Goal: Transaction & Acquisition: Download file/media

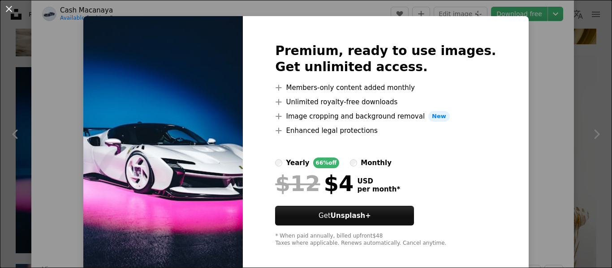
scroll to position [19, 0]
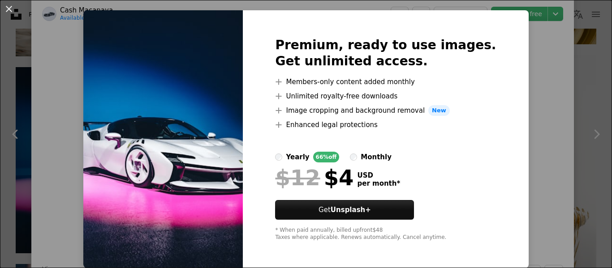
click at [513, 98] on div "An X shape Premium, ready to use images. Get unlimited access. A plus sign Memb…" at bounding box center [306, 134] width 612 height 268
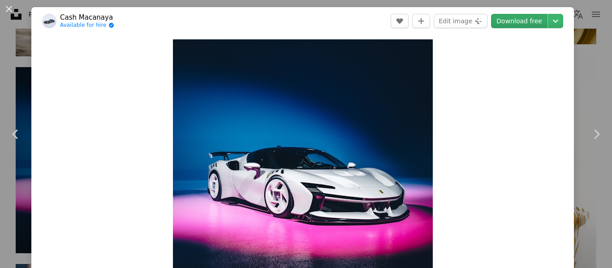
click at [516, 25] on link "Download free" at bounding box center [519, 21] width 56 height 14
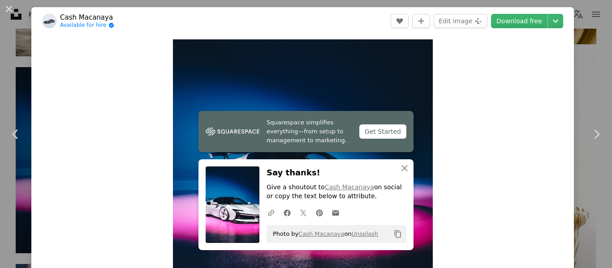
drag, startPoint x: 481, startPoint y: 47, endPoint x: 501, endPoint y: 109, distance: 65.6
click at [501, 109] on div "Zoom in" at bounding box center [302, 169] width 543 height 269
click at [588, 65] on div "An X shape Chevron left Chevron right Cash Macanaya Available for hire A checkm…" at bounding box center [306, 134] width 612 height 268
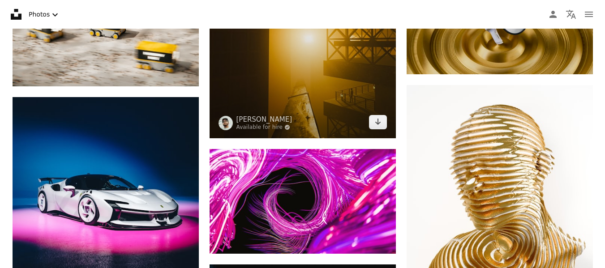
scroll to position [627, 0]
